Goal: Navigation & Orientation: Find specific page/section

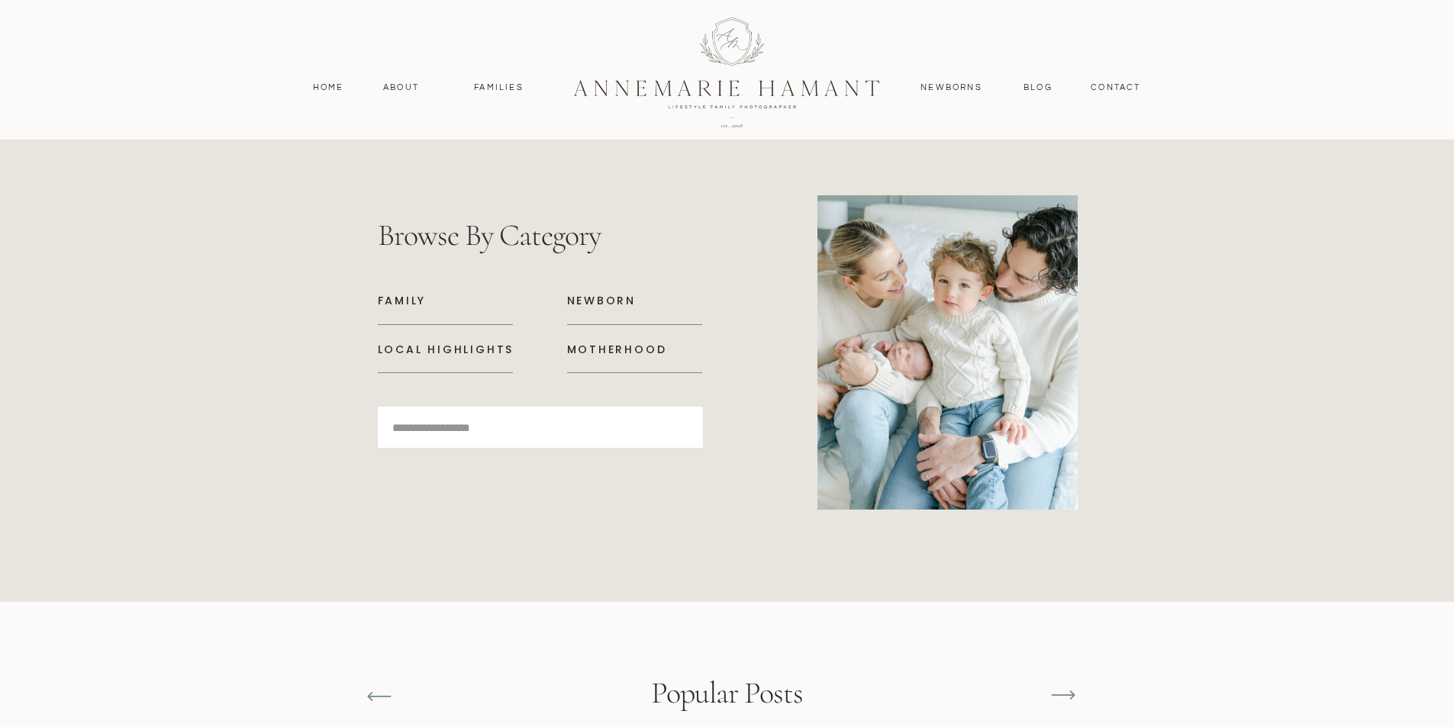
scroll to position [6335, 0]
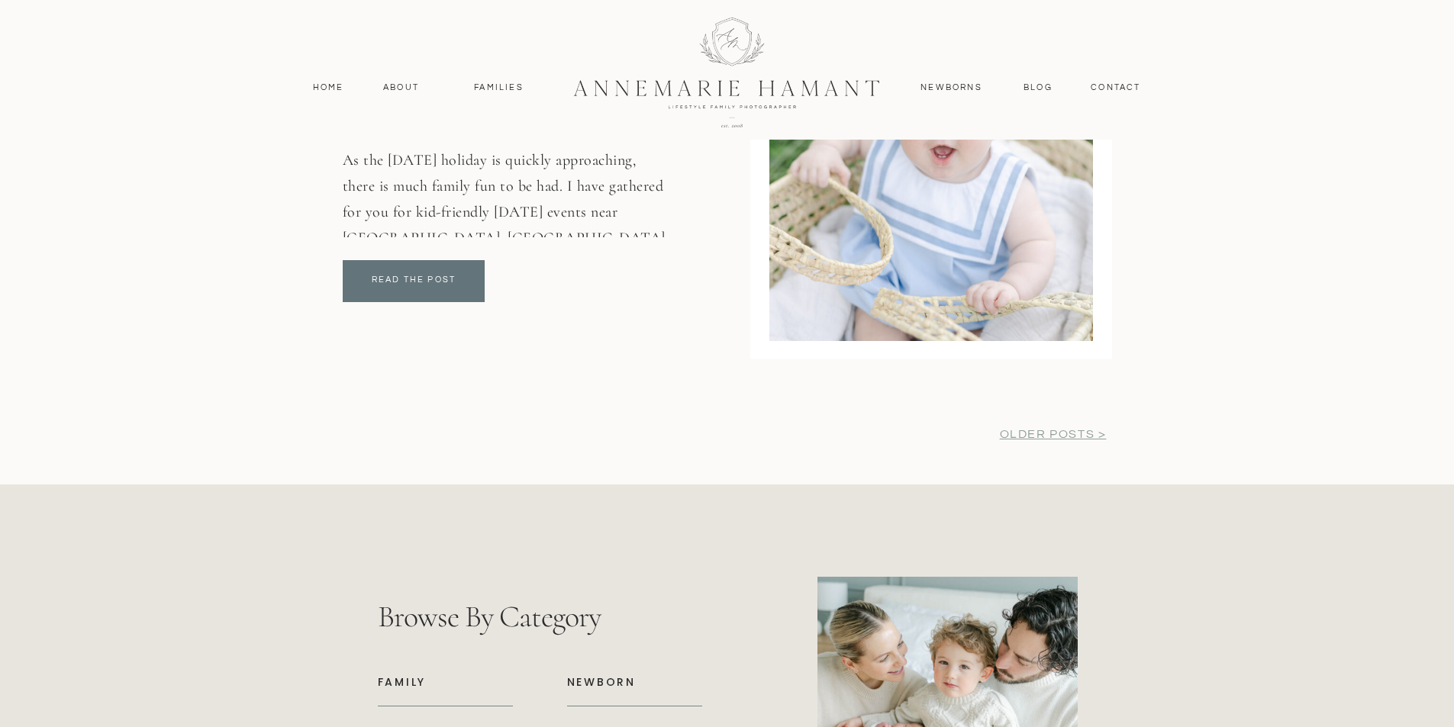
click at [1025, 434] on link "older posts >" at bounding box center [1053, 434] width 107 height 12
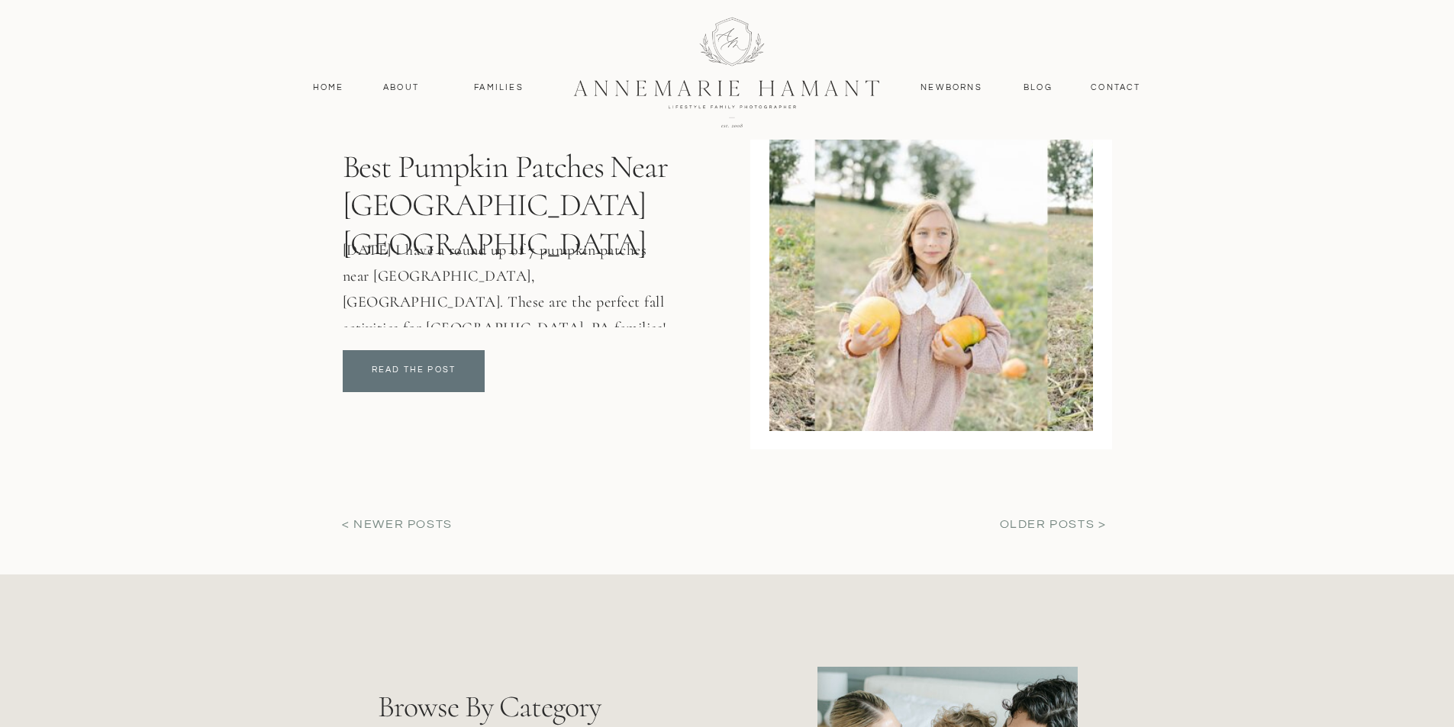
scroll to position [5801, 0]
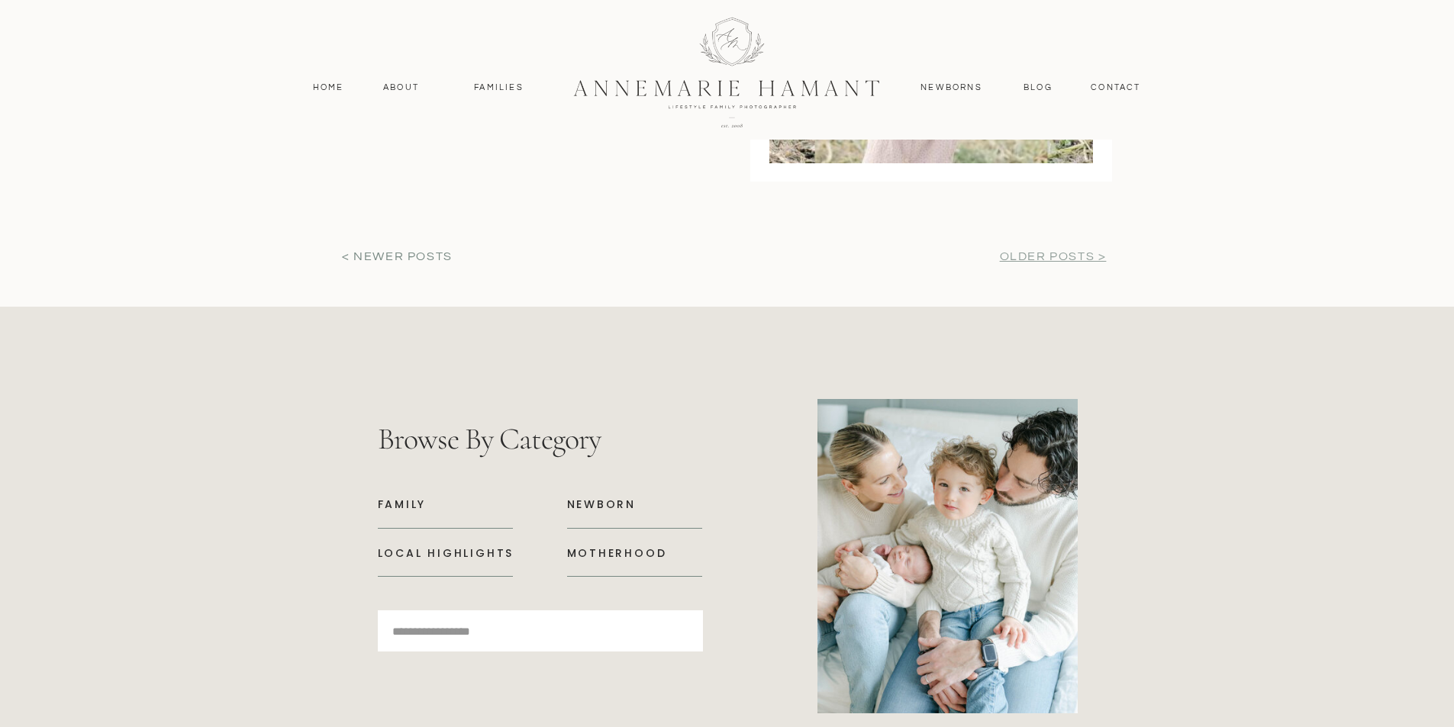
click at [1062, 256] on link "older posts >" at bounding box center [1053, 256] width 107 height 12
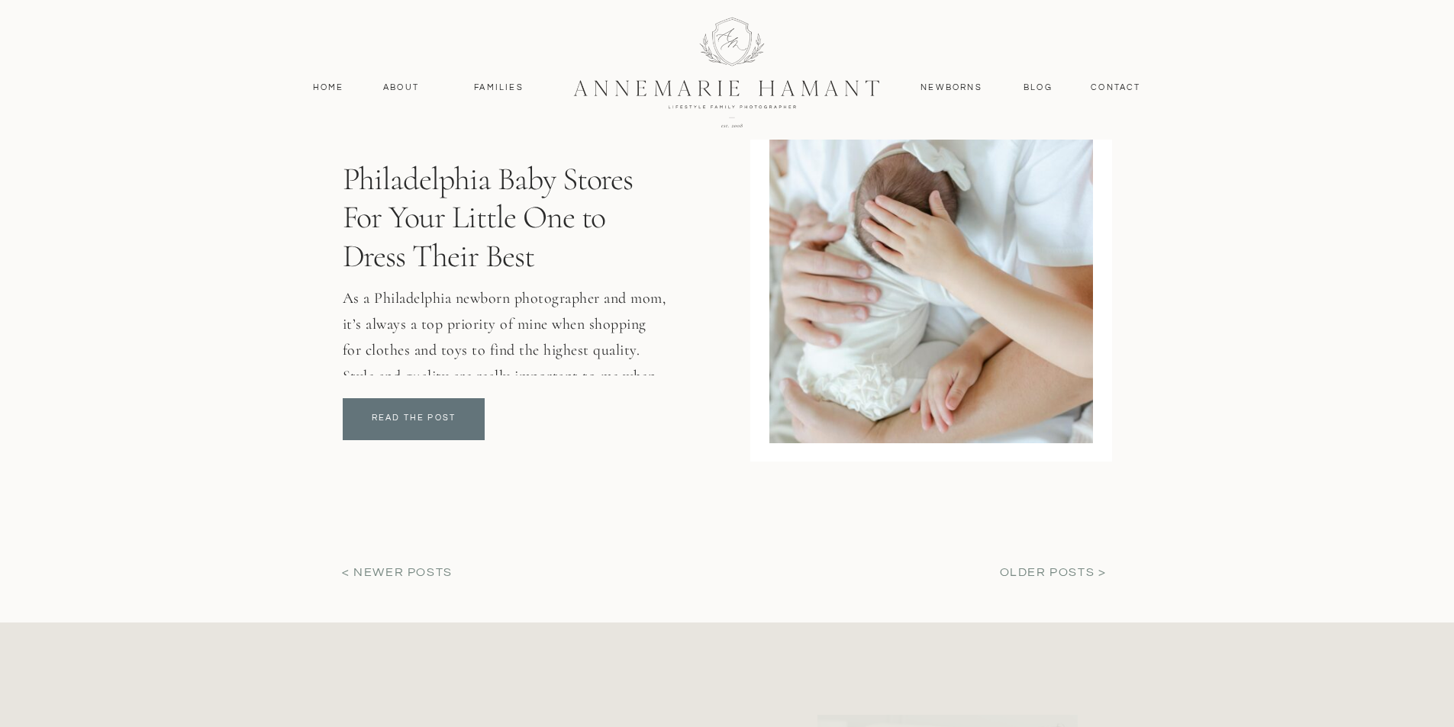
scroll to position [5648, 0]
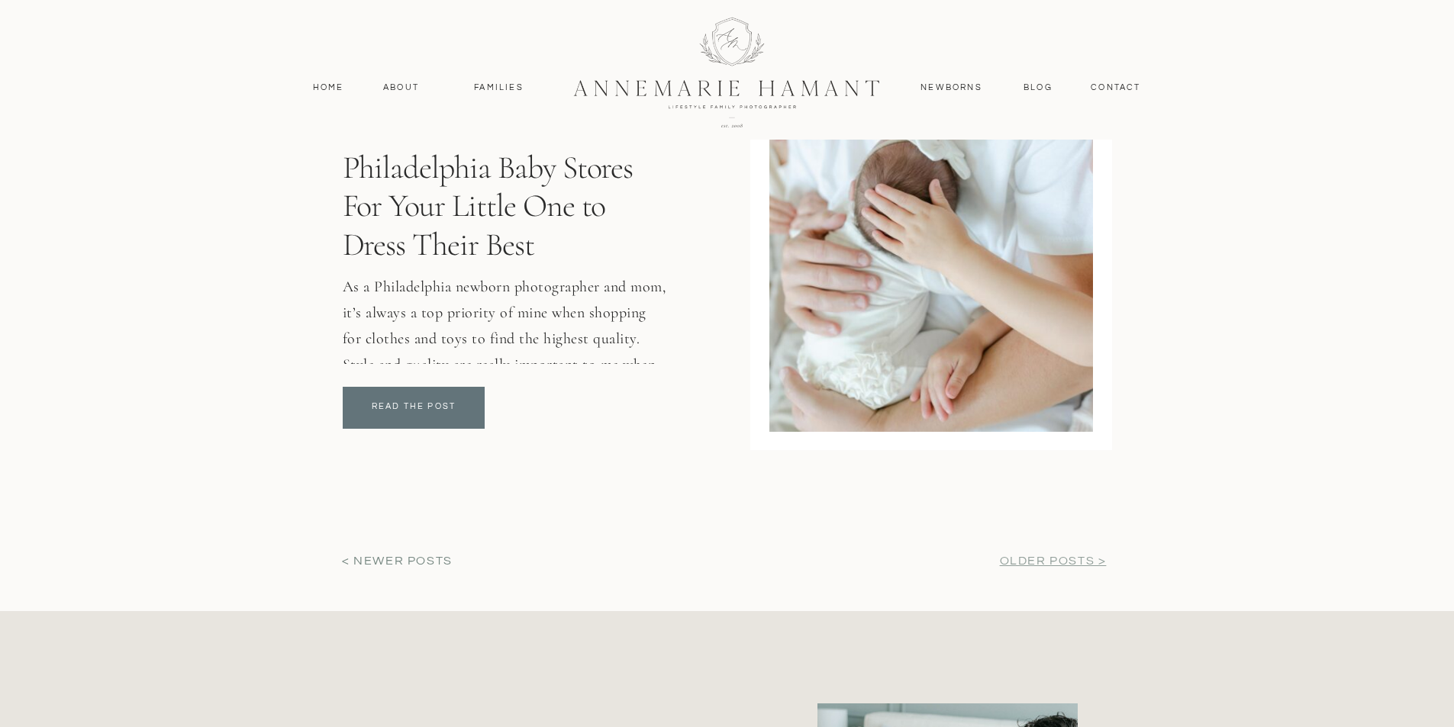
click at [1064, 556] on link "older posts >" at bounding box center [1053, 561] width 107 height 12
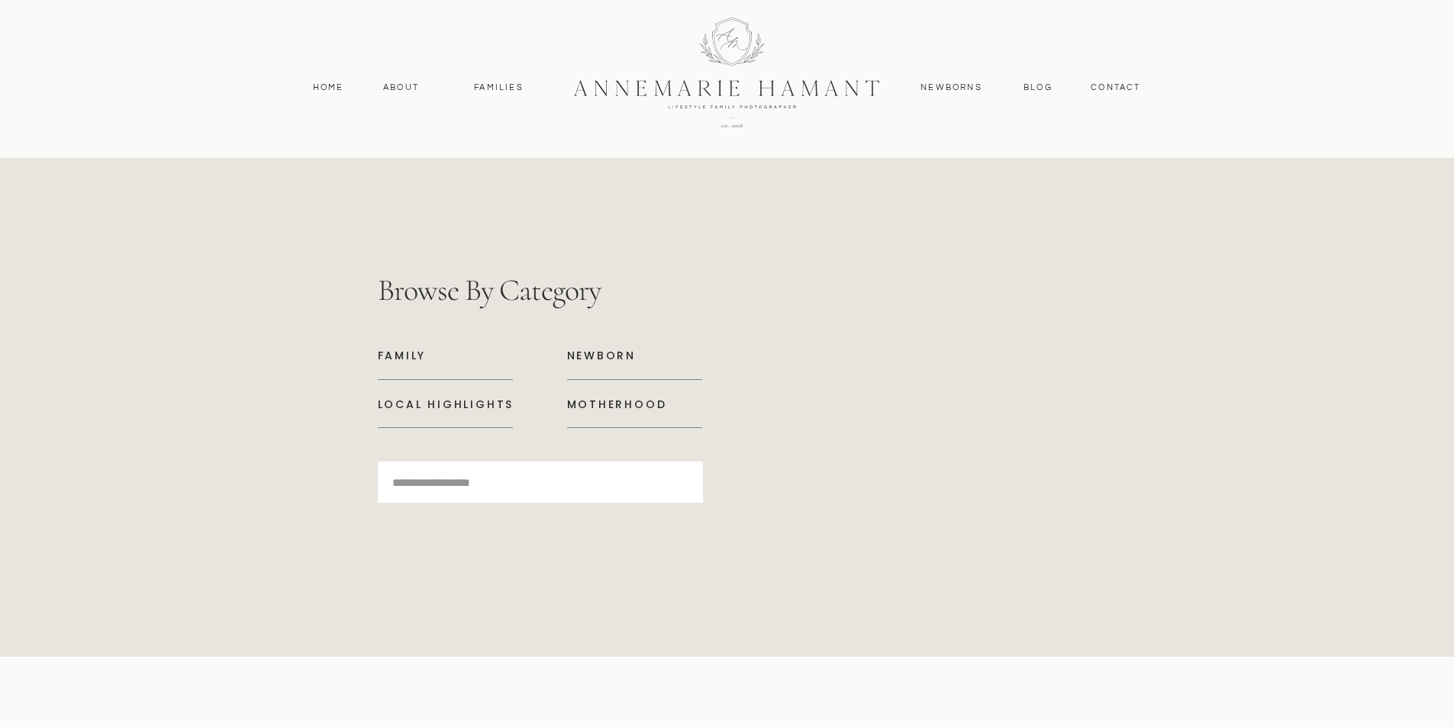
scroll to position [5877, 0]
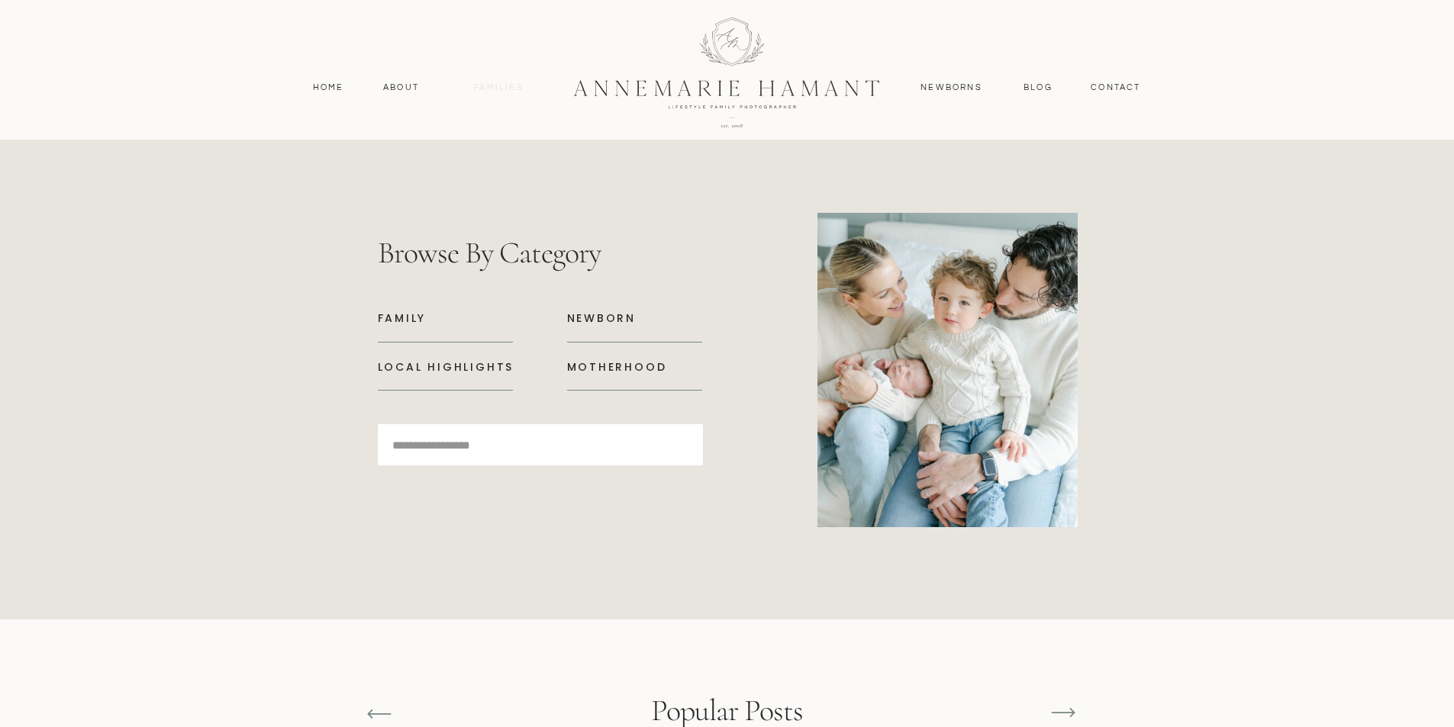
click at [483, 86] on nav "Families" at bounding box center [499, 88] width 69 height 14
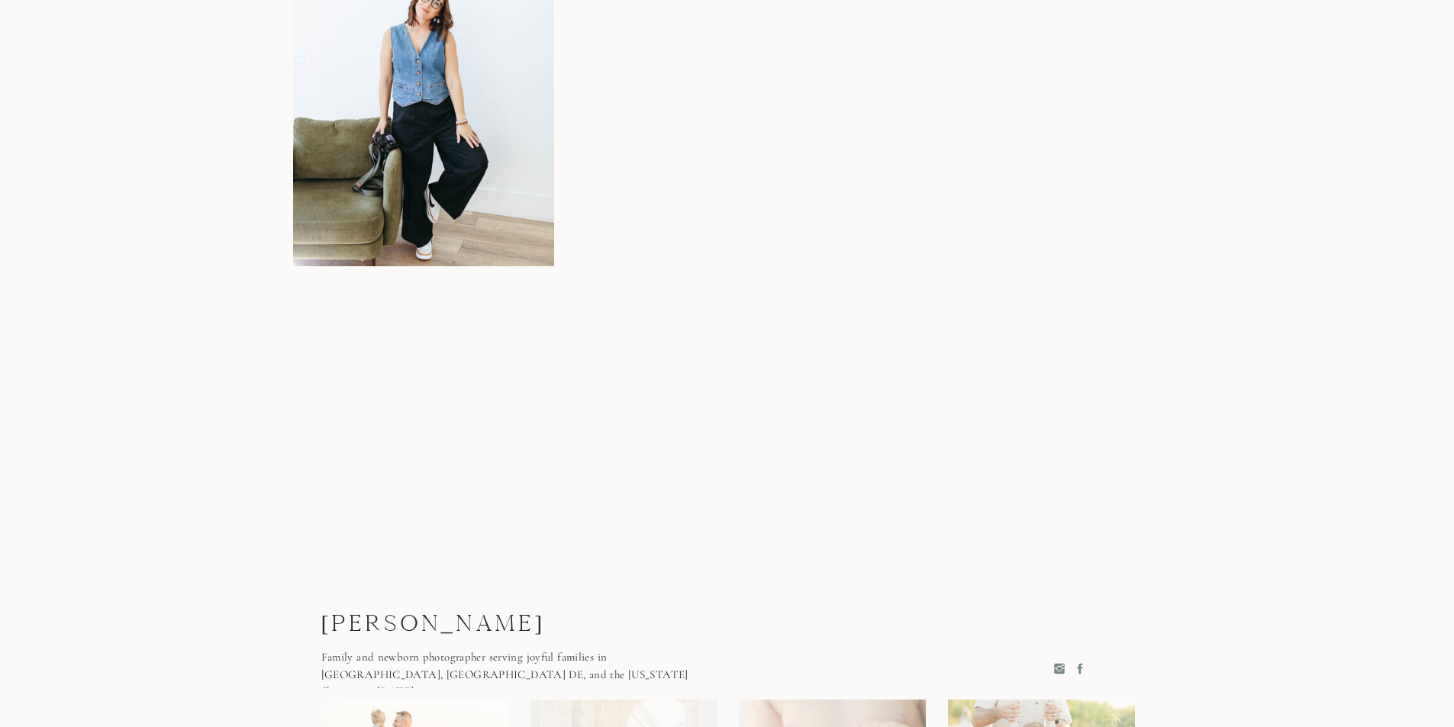
scroll to position [9812, 0]
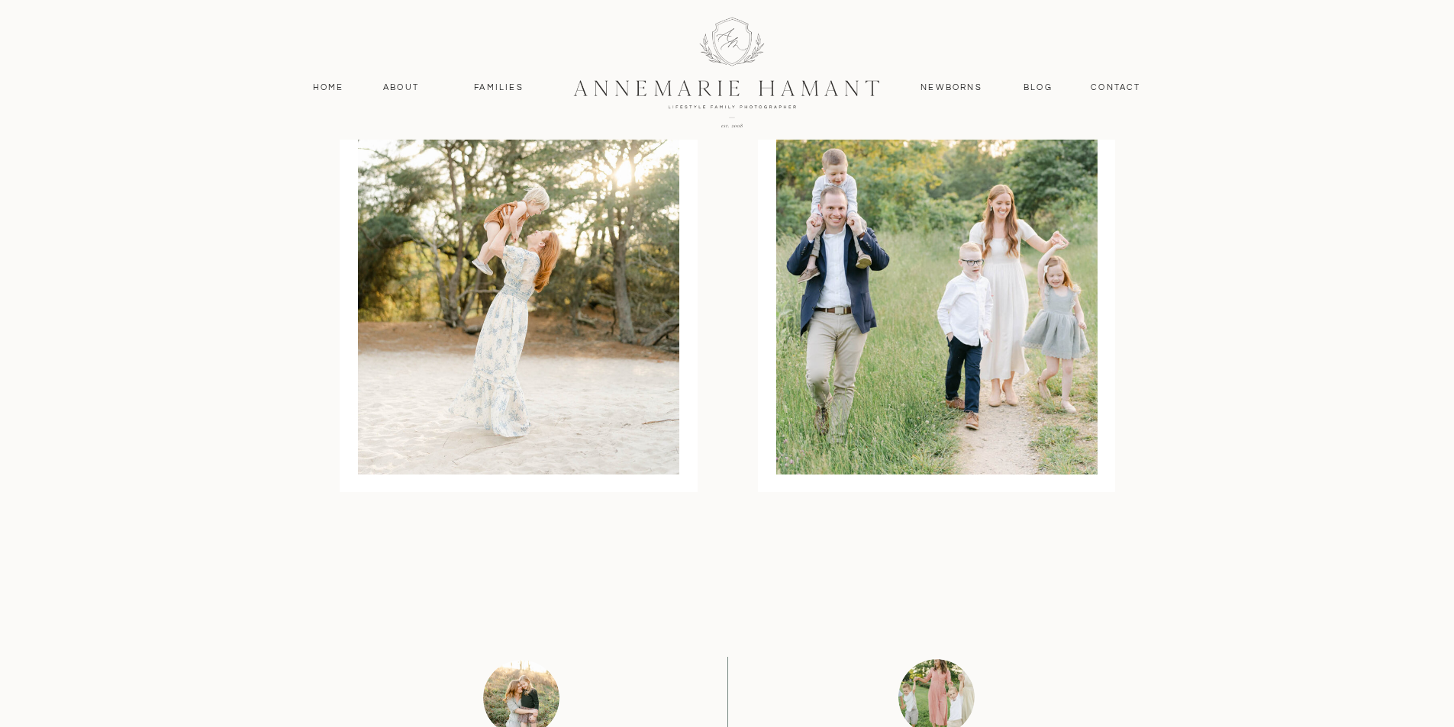
scroll to position [6106, 0]
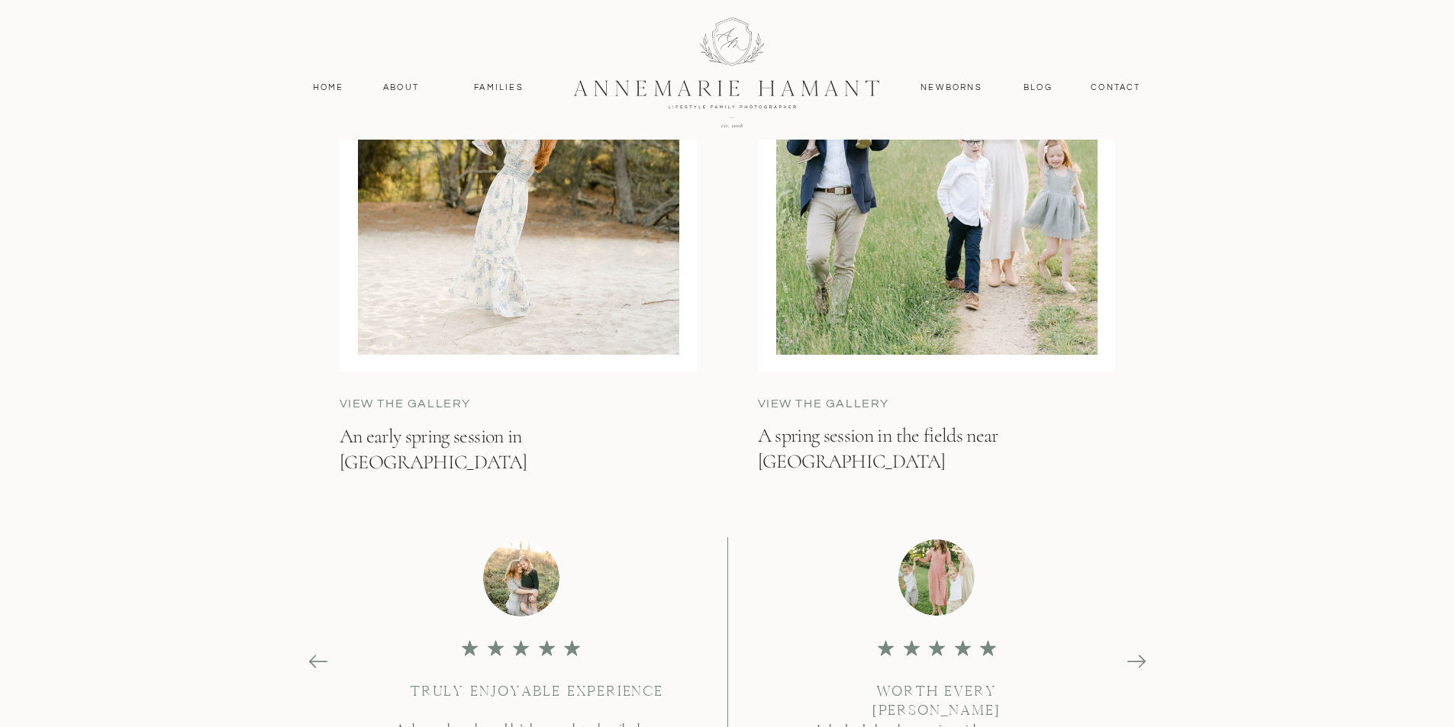
click at [443, 410] on p "View the gallery" at bounding box center [455, 404] width 230 height 18
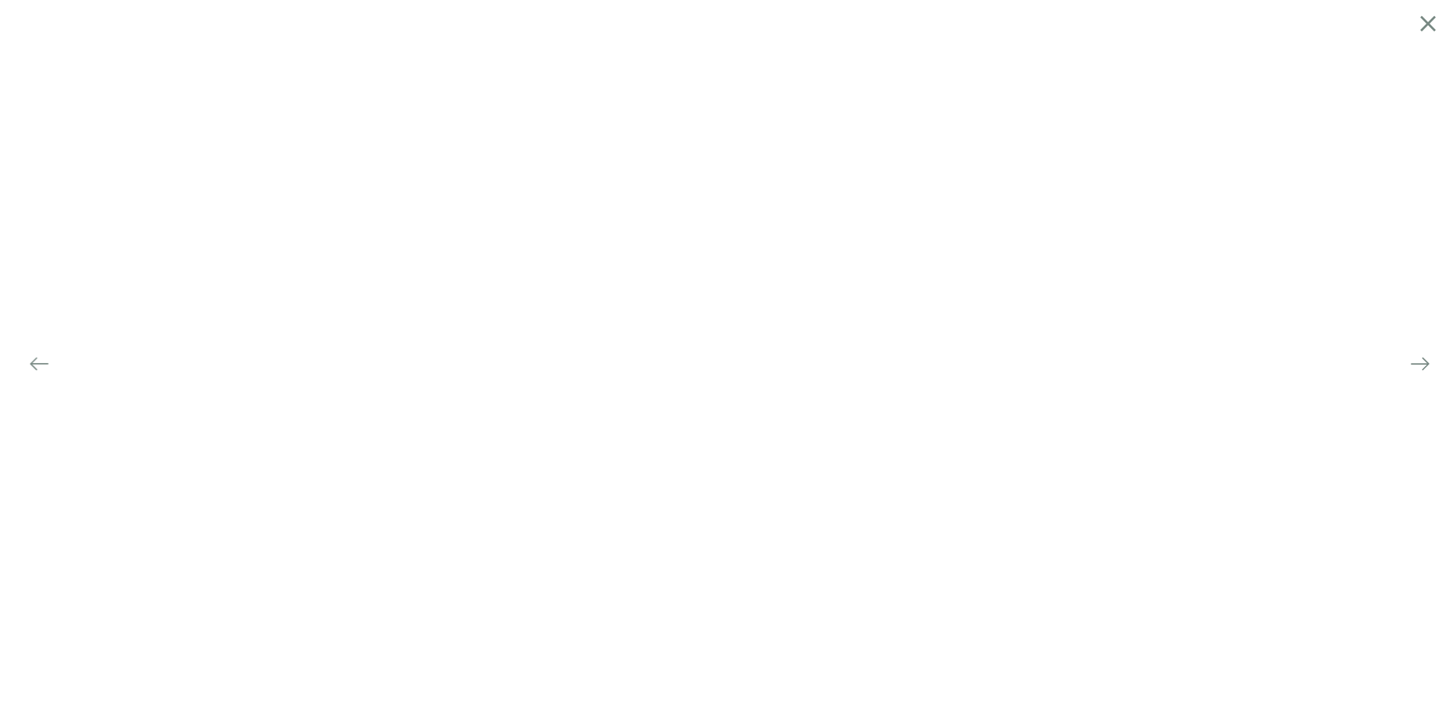
scroll to position [5966, 0]
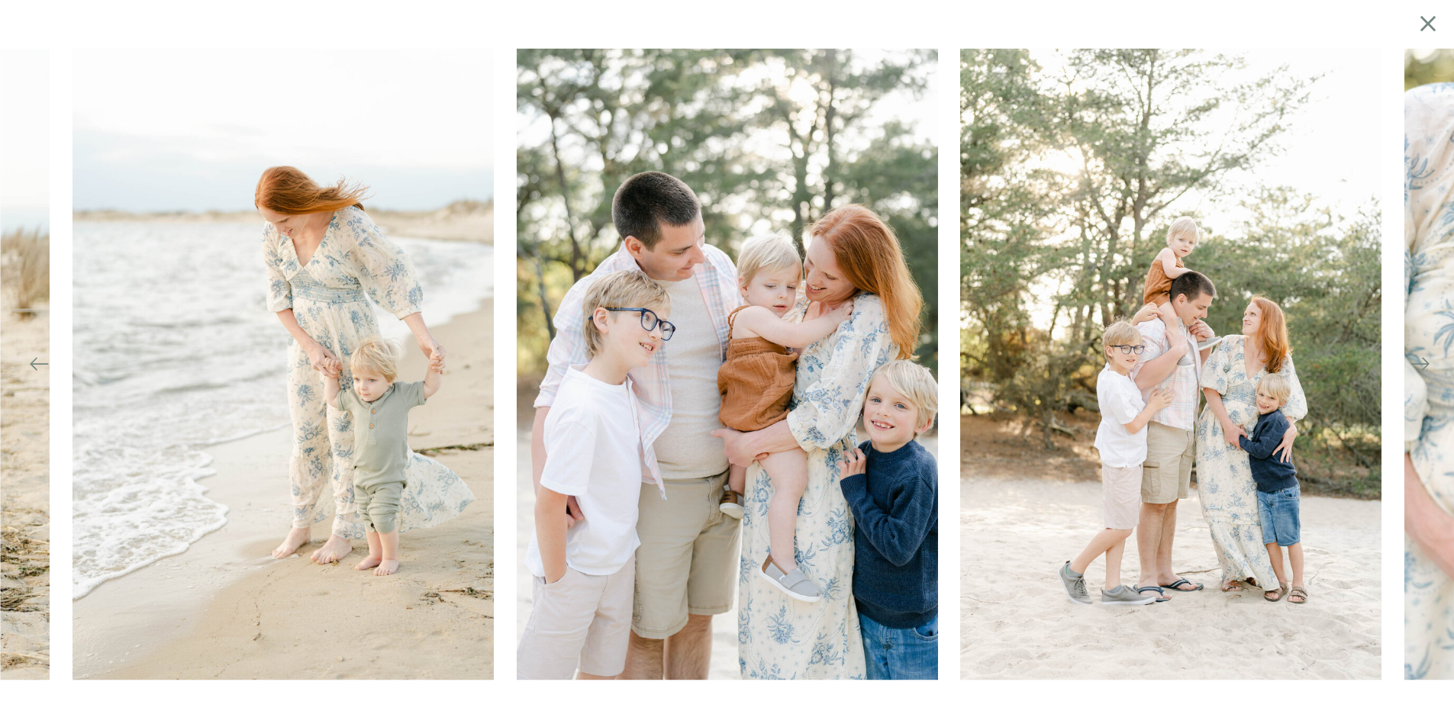
click at [1423, 363] on icon at bounding box center [1419, 364] width 18 height 2
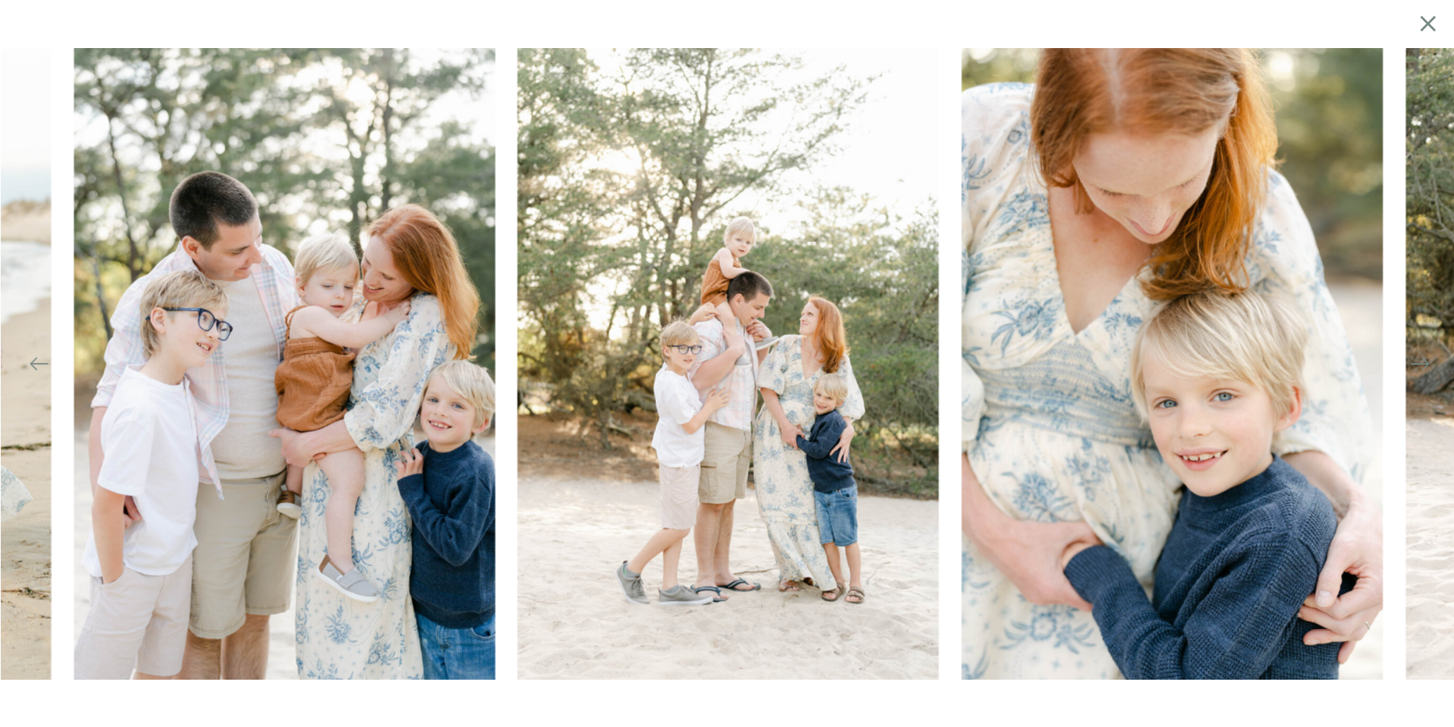
click at [1423, 364] on icon at bounding box center [1419, 364] width 18 height 2
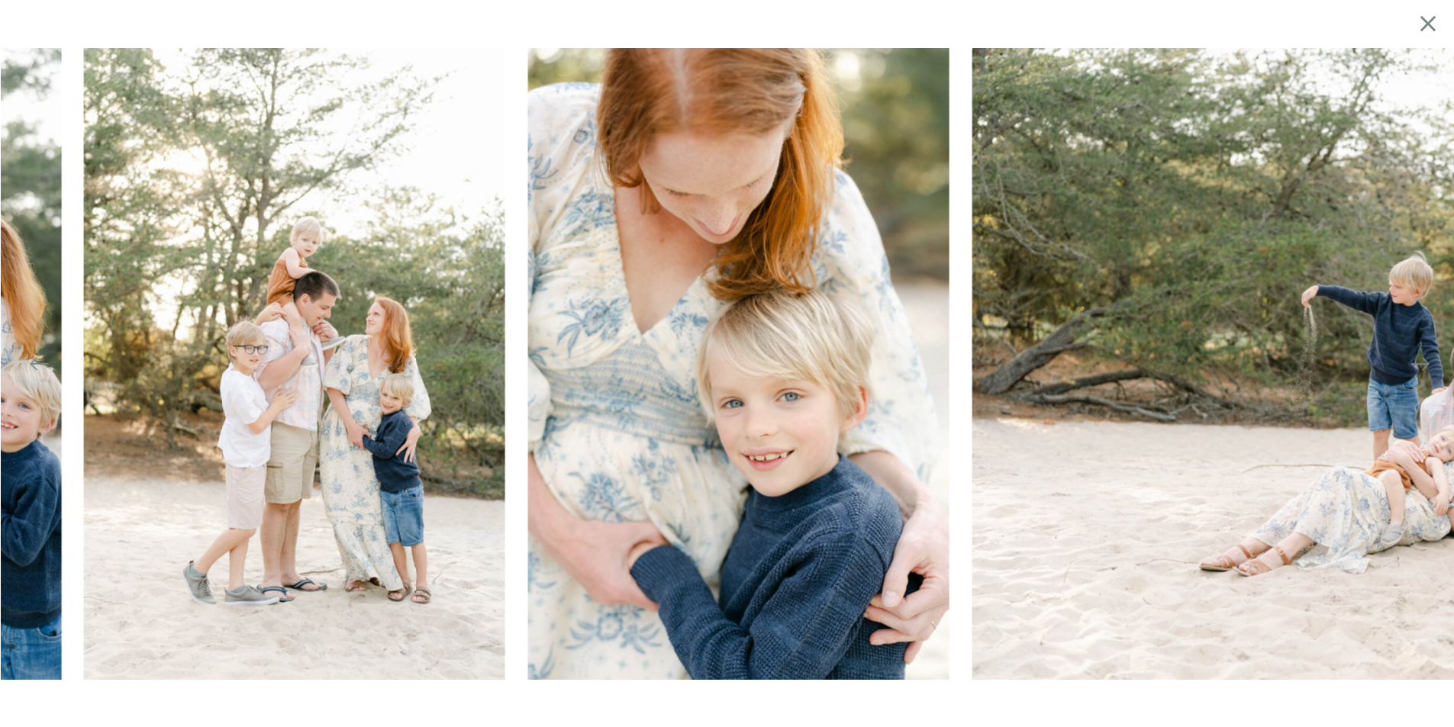
click at [1423, 364] on icon at bounding box center [1419, 364] width 18 height 2
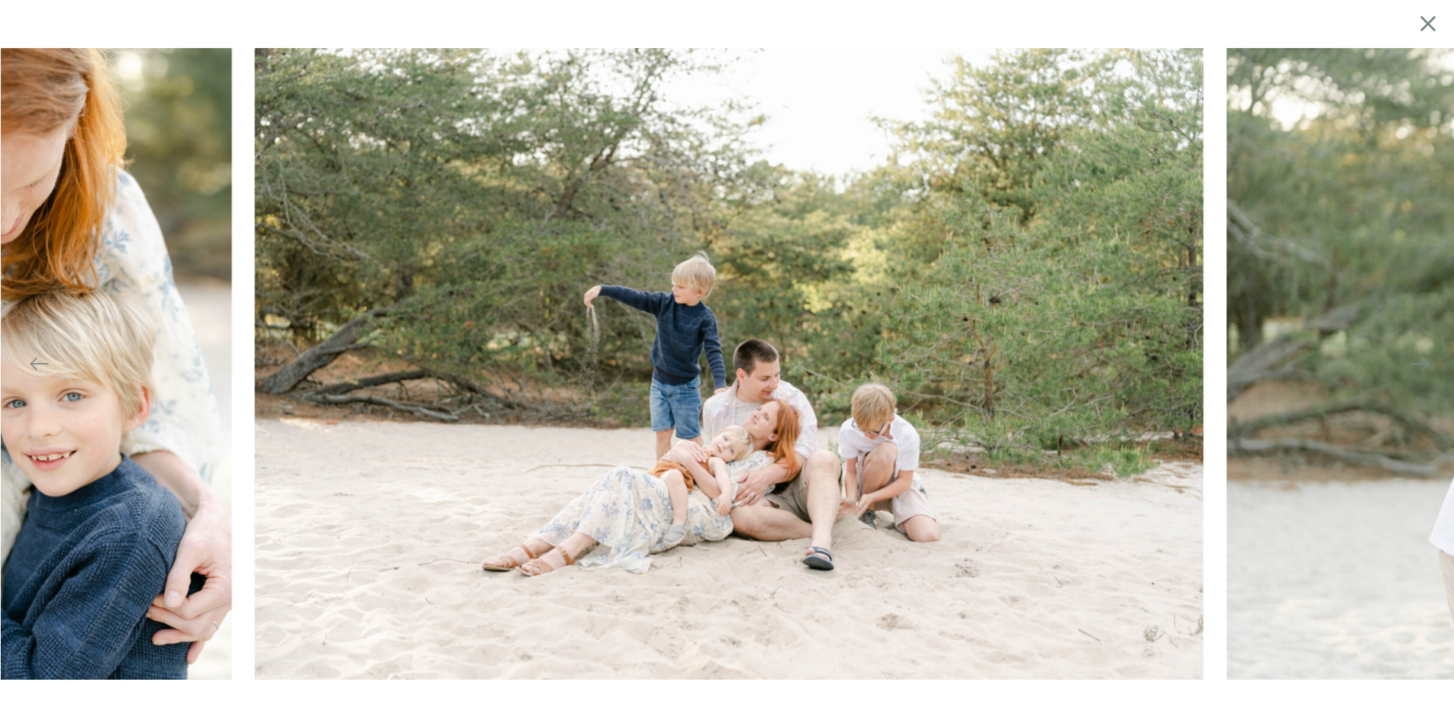
click at [1423, 364] on icon at bounding box center [1419, 364] width 18 height 2
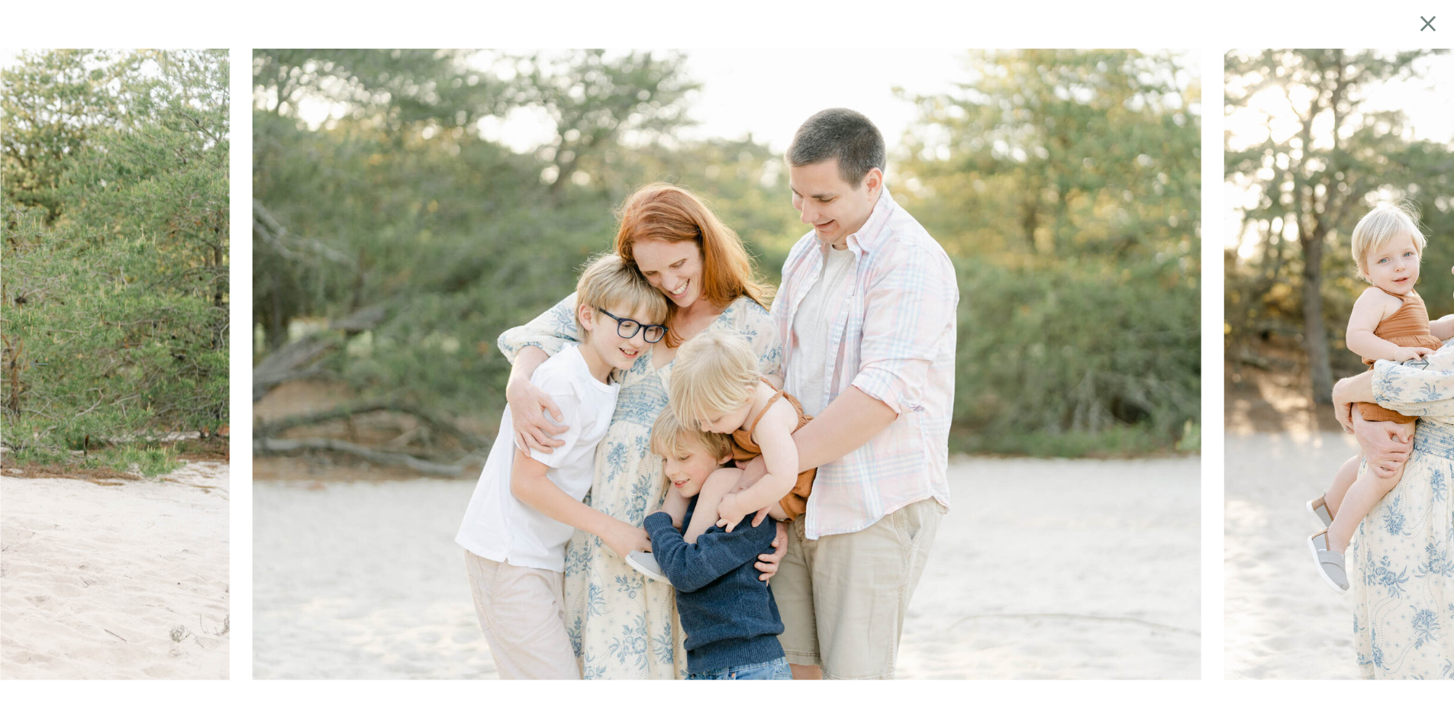
click at [1422, 365] on icon at bounding box center [1419, 363] width 21 height 21
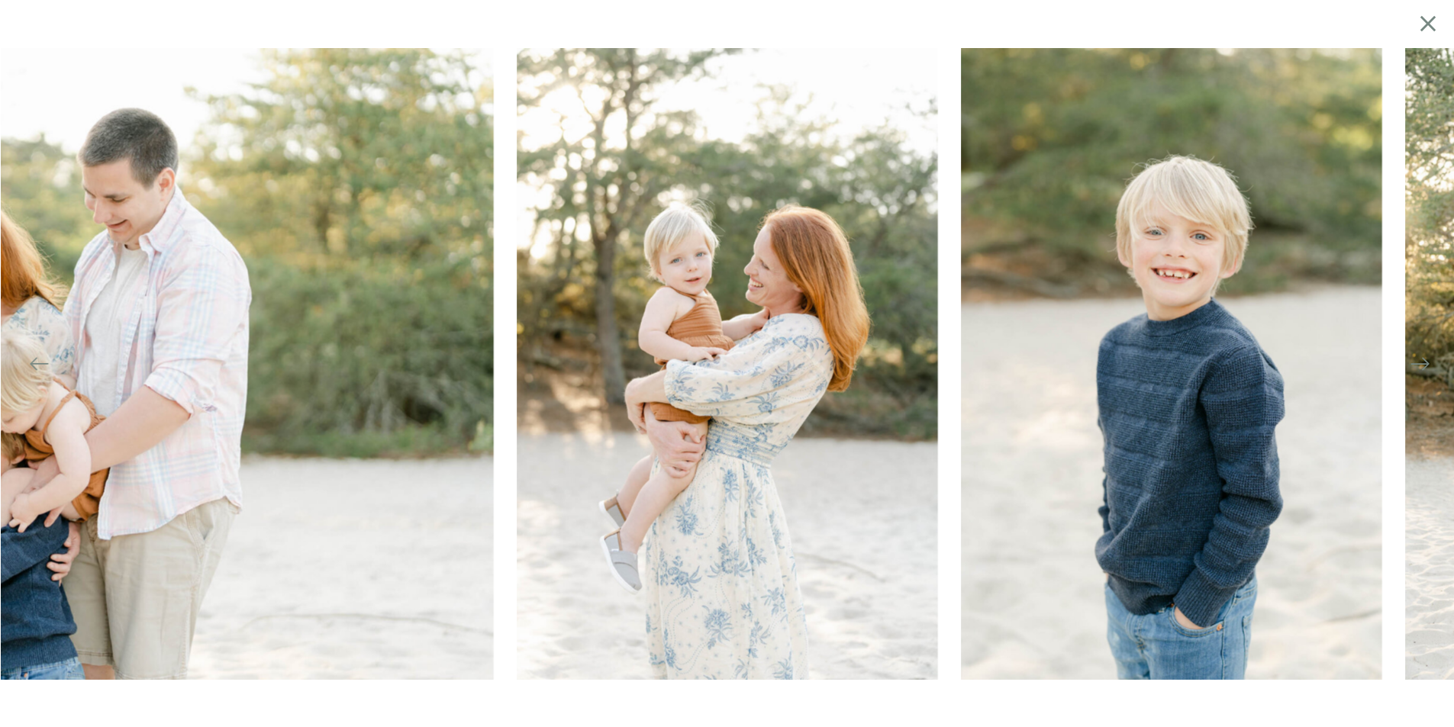
click at [1422, 365] on icon at bounding box center [1419, 363] width 21 height 21
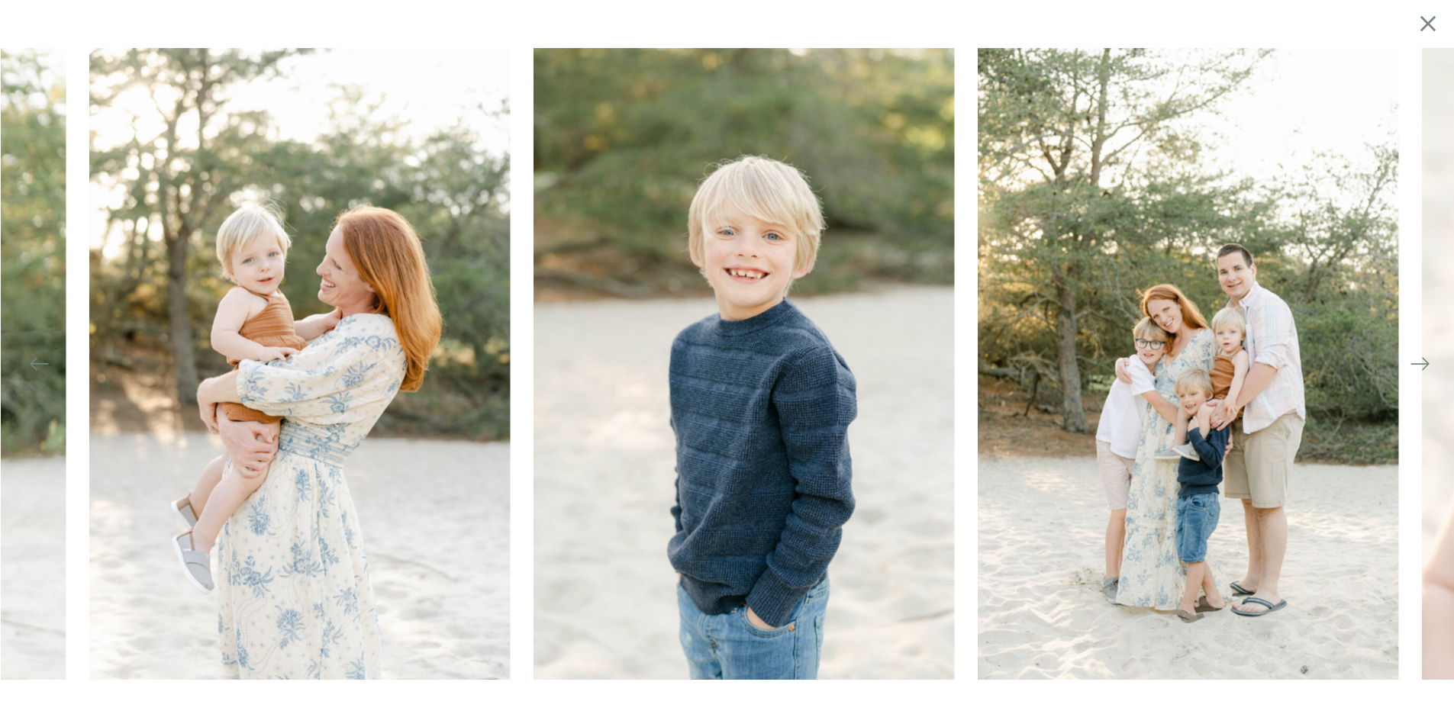
click at [1422, 365] on icon at bounding box center [1419, 363] width 21 height 21
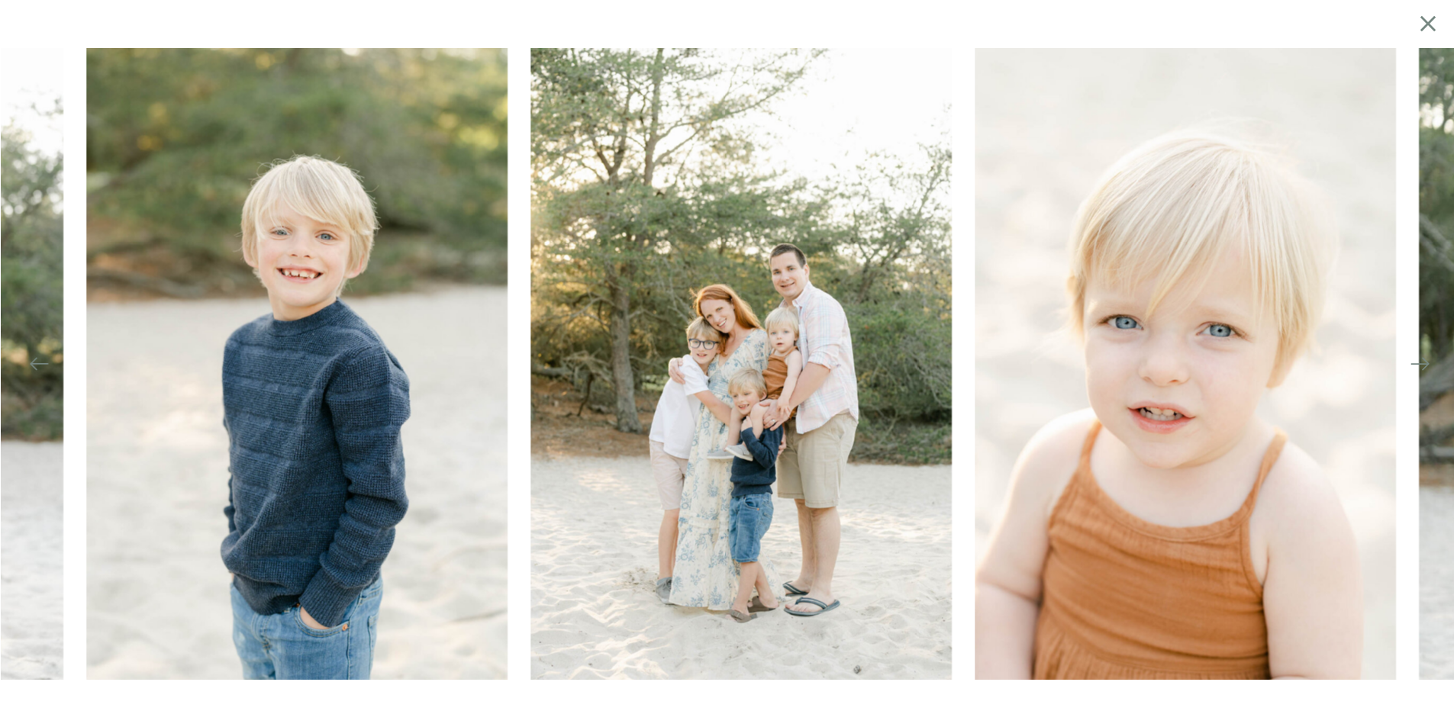
click at [1422, 365] on icon at bounding box center [1419, 363] width 21 height 21
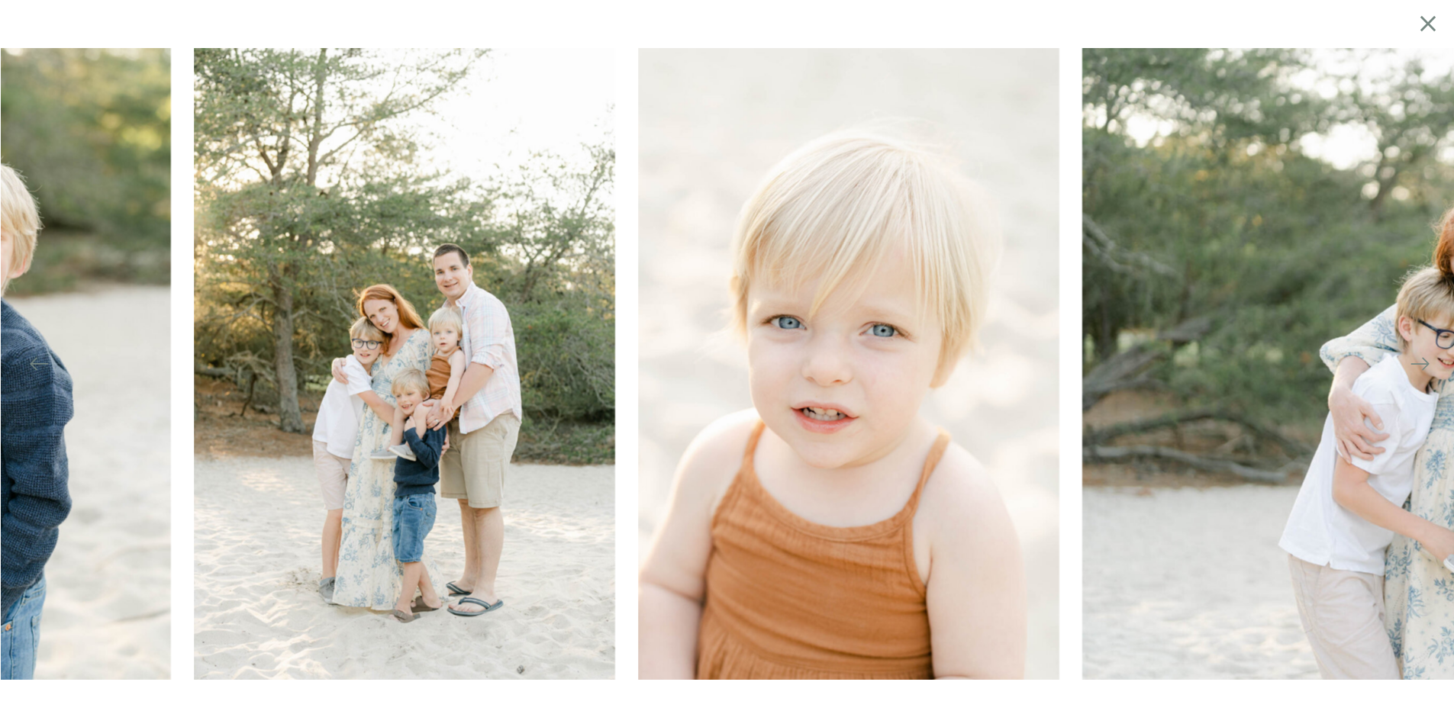
click at [1422, 366] on icon at bounding box center [1419, 363] width 21 height 21
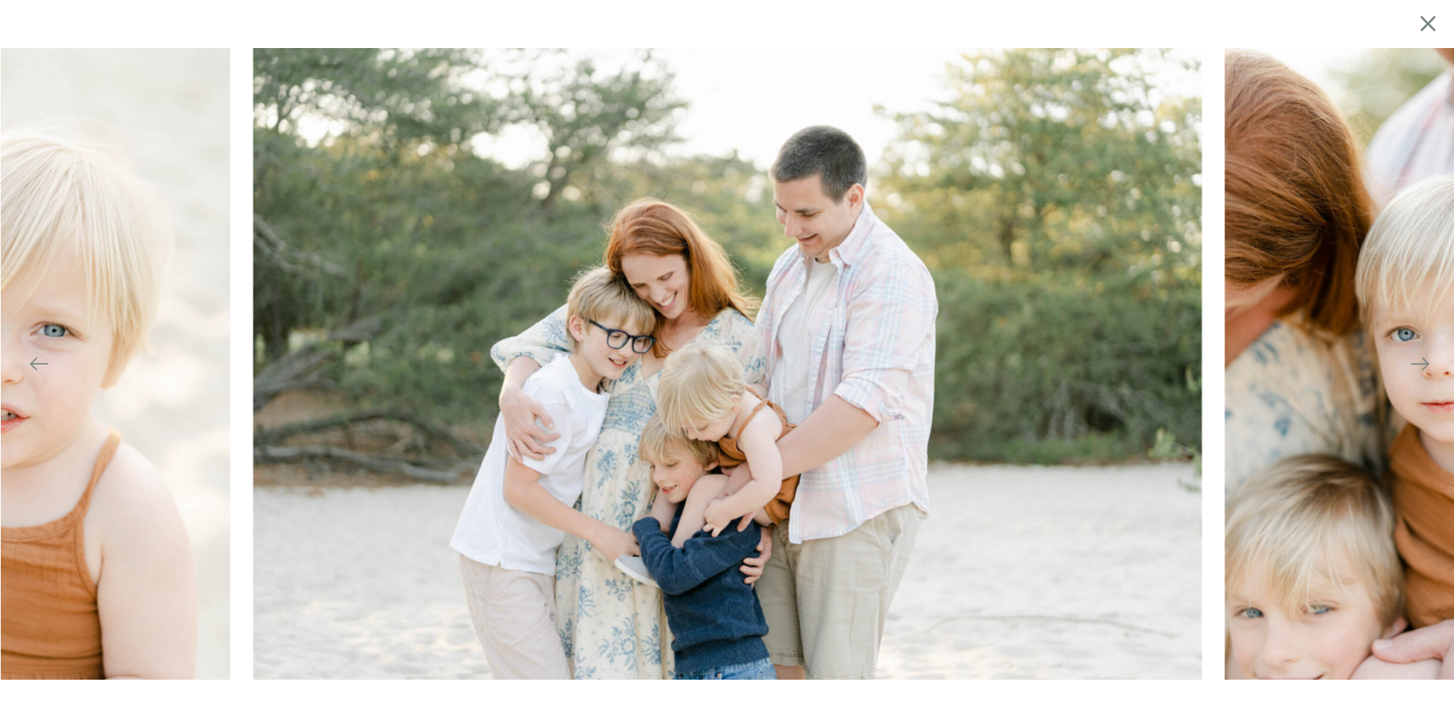
click at [1422, 366] on icon at bounding box center [1419, 363] width 21 height 21
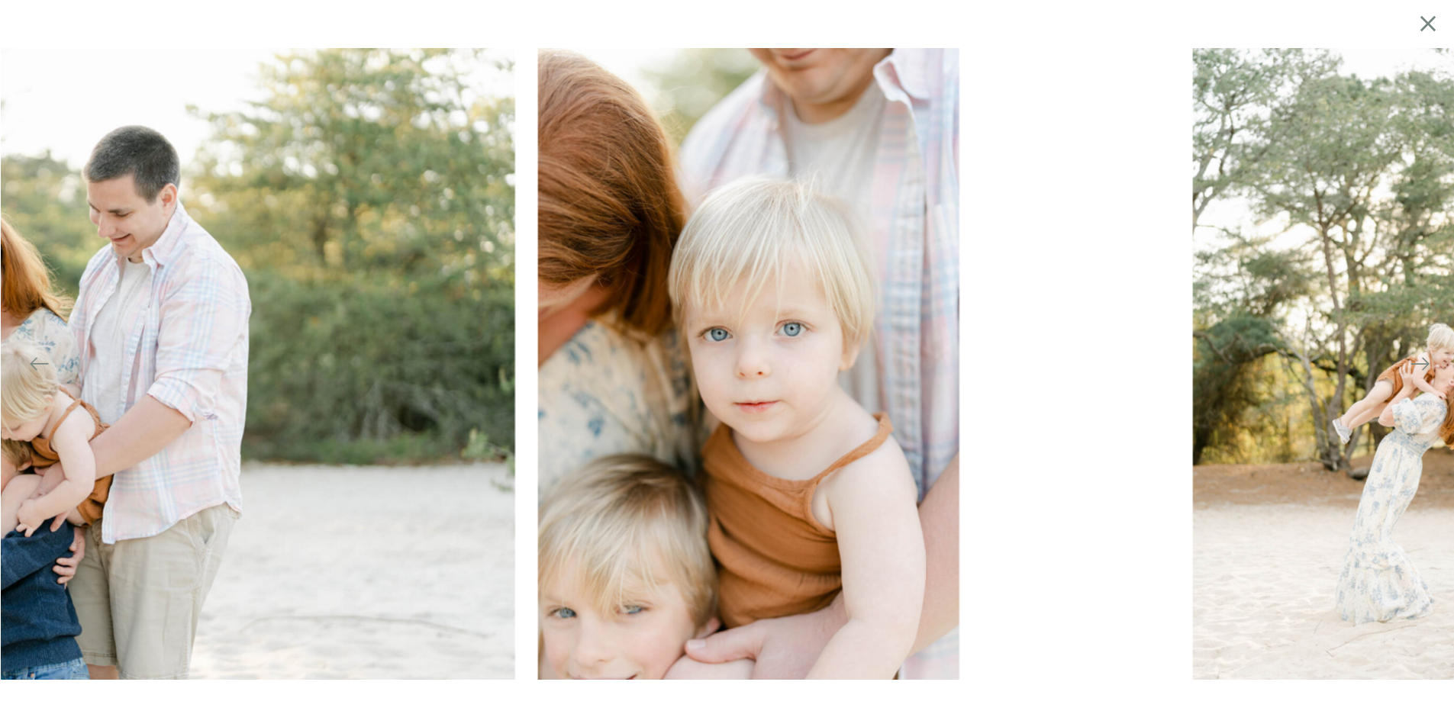
click at [1422, 367] on icon at bounding box center [1419, 363] width 21 height 21
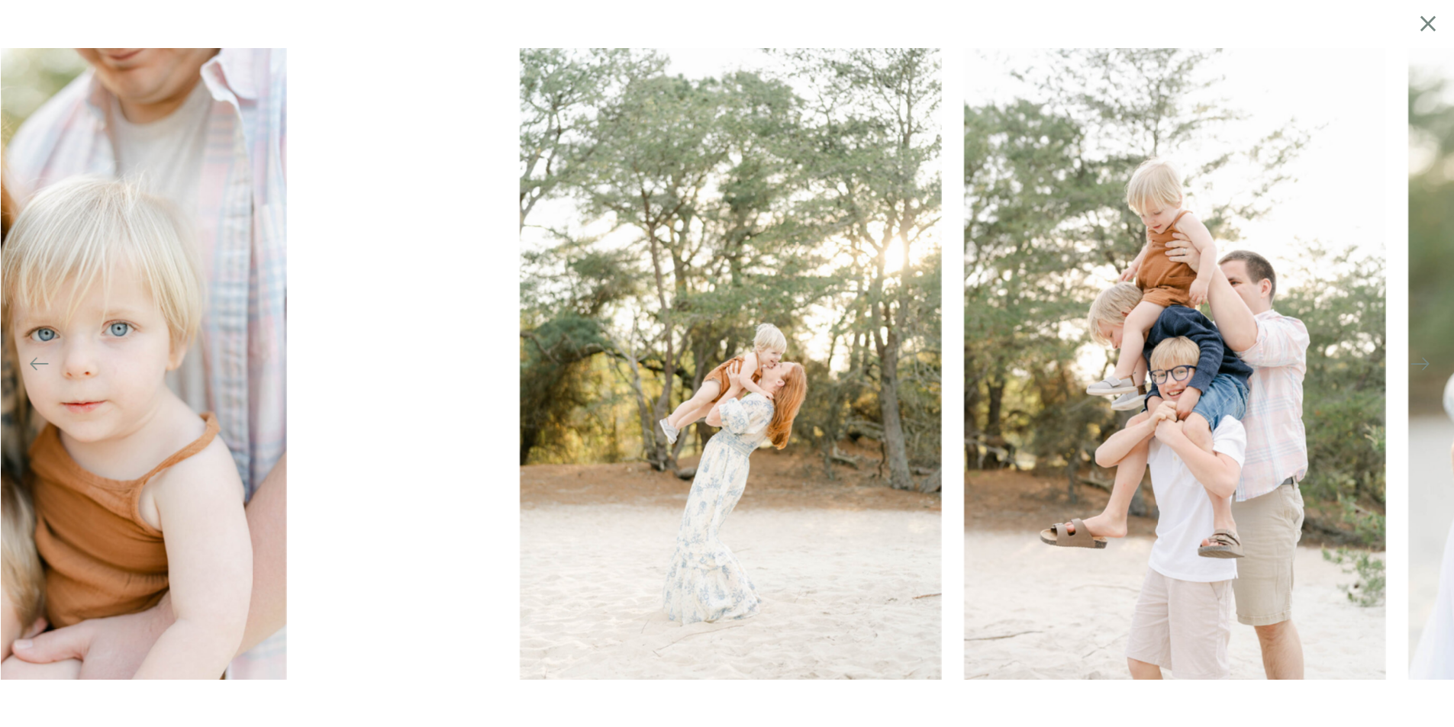
click at [1422, 367] on icon at bounding box center [1419, 363] width 21 height 21
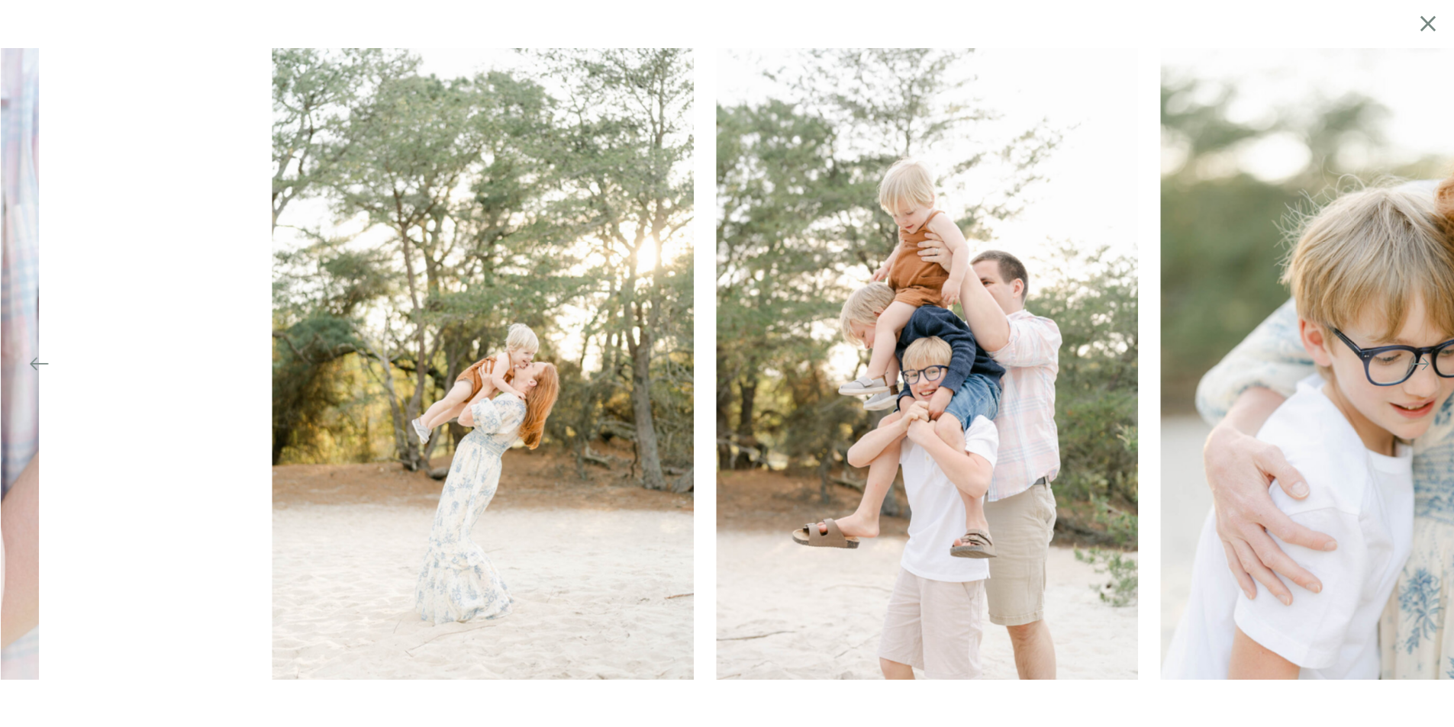
click at [1422, 367] on icon at bounding box center [1419, 363] width 21 height 21
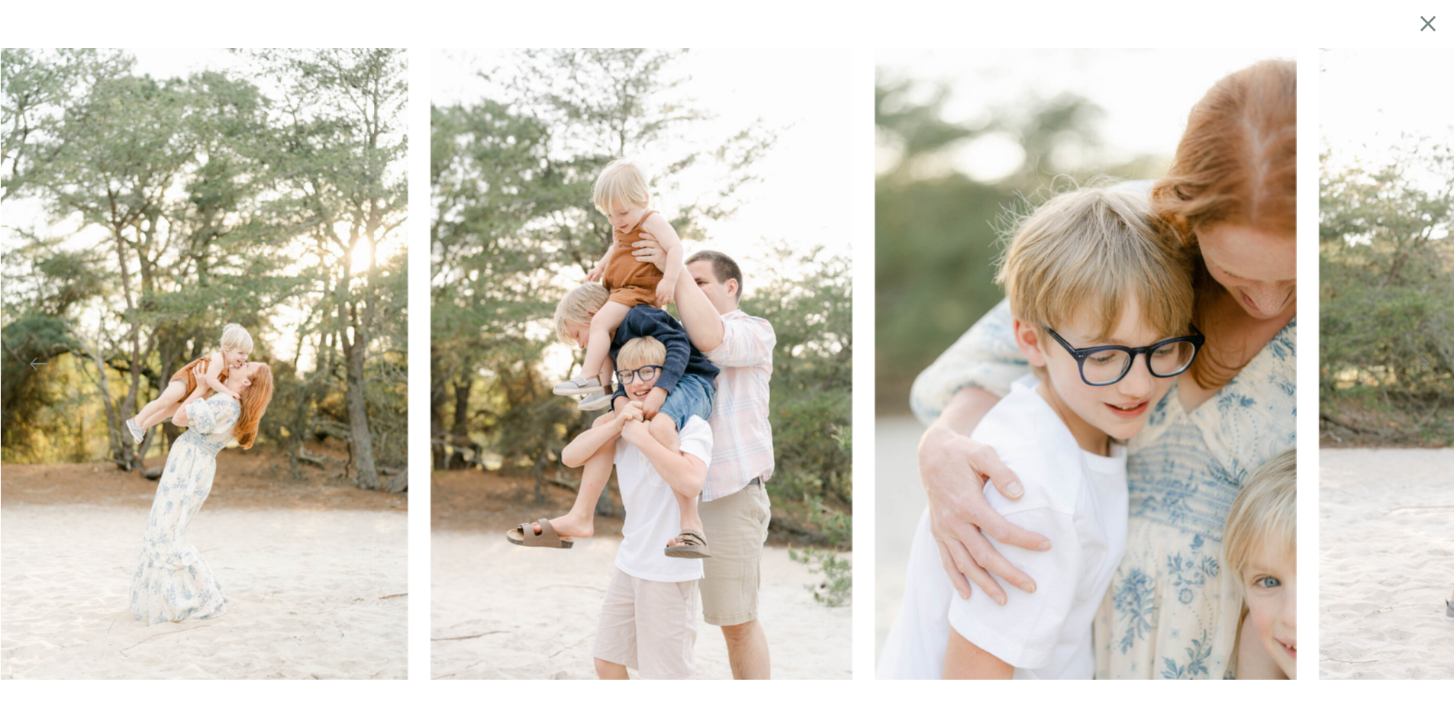
click at [1422, 367] on icon at bounding box center [1419, 363] width 21 height 21
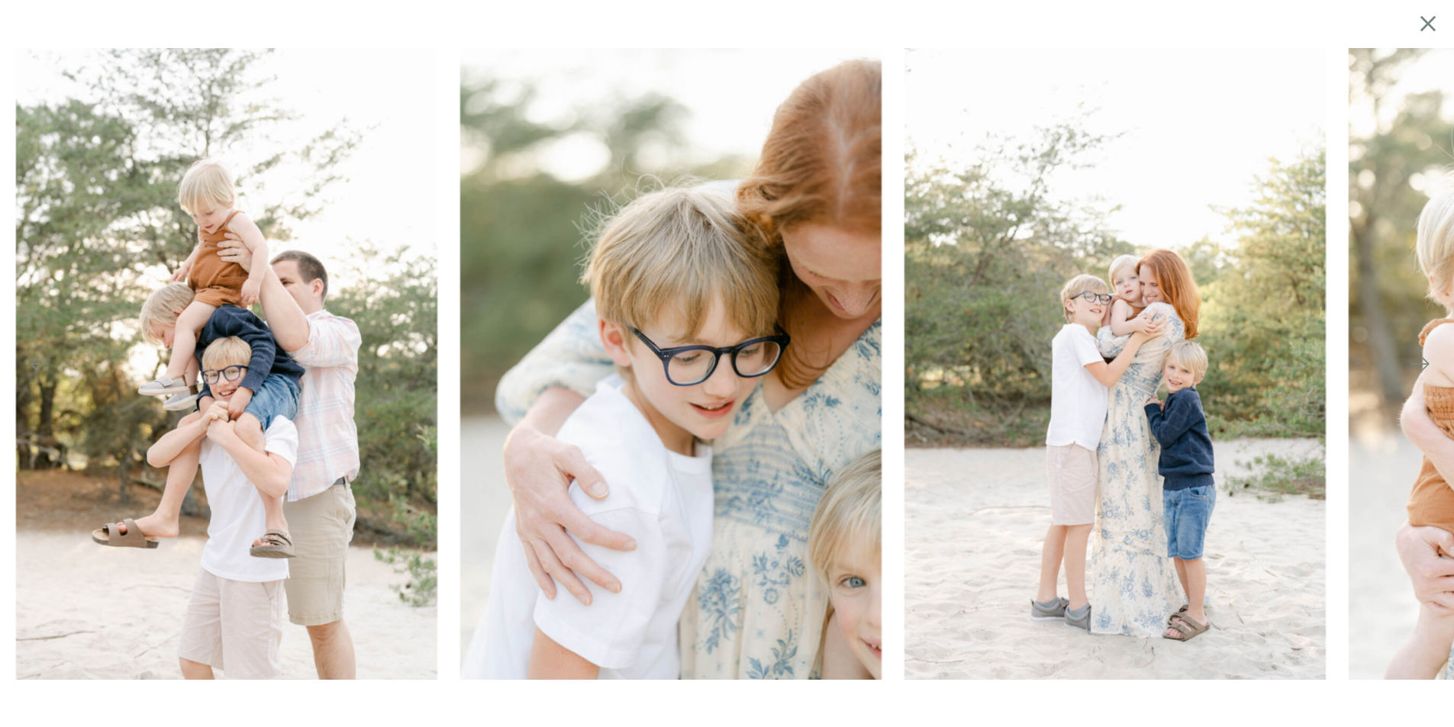
click at [1422, 367] on icon at bounding box center [1419, 363] width 21 height 21
